Goal: Task Accomplishment & Management: Manage account settings

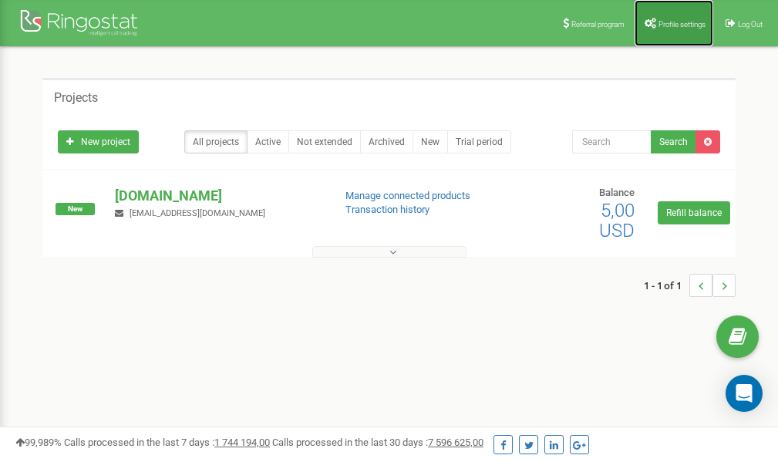
click at [669, 23] on span "Profile settings" at bounding box center [682, 24] width 47 height 8
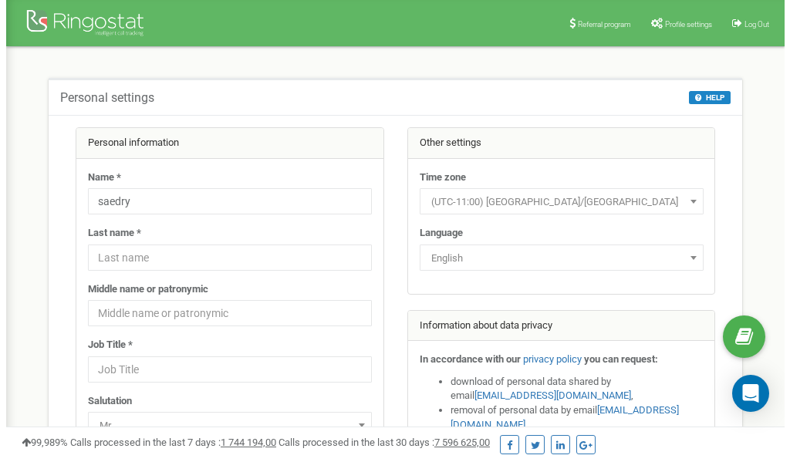
scroll to position [77, 0]
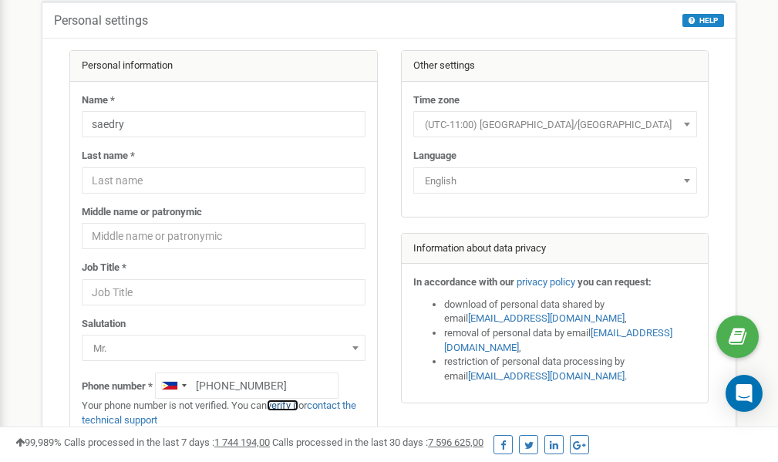
click at [292, 406] on link "verify it" at bounding box center [283, 405] width 32 height 12
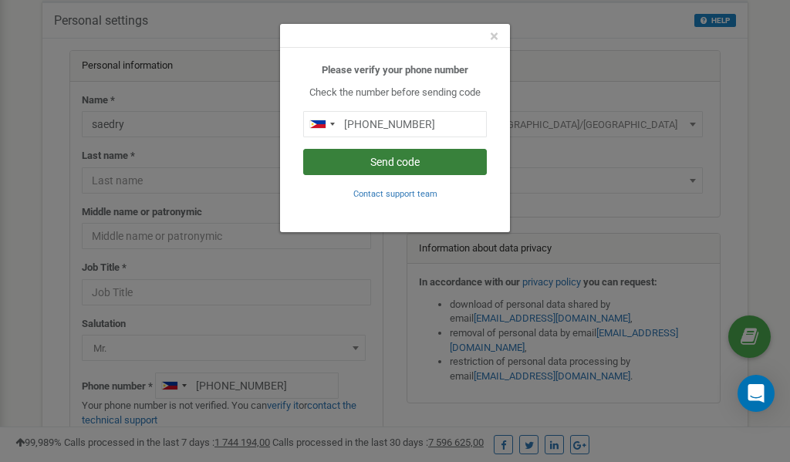
click at [402, 166] on button "Send code" at bounding box center [395, 162] width 184 height 26
